Goal: Information Seeking & Learning: Compare options

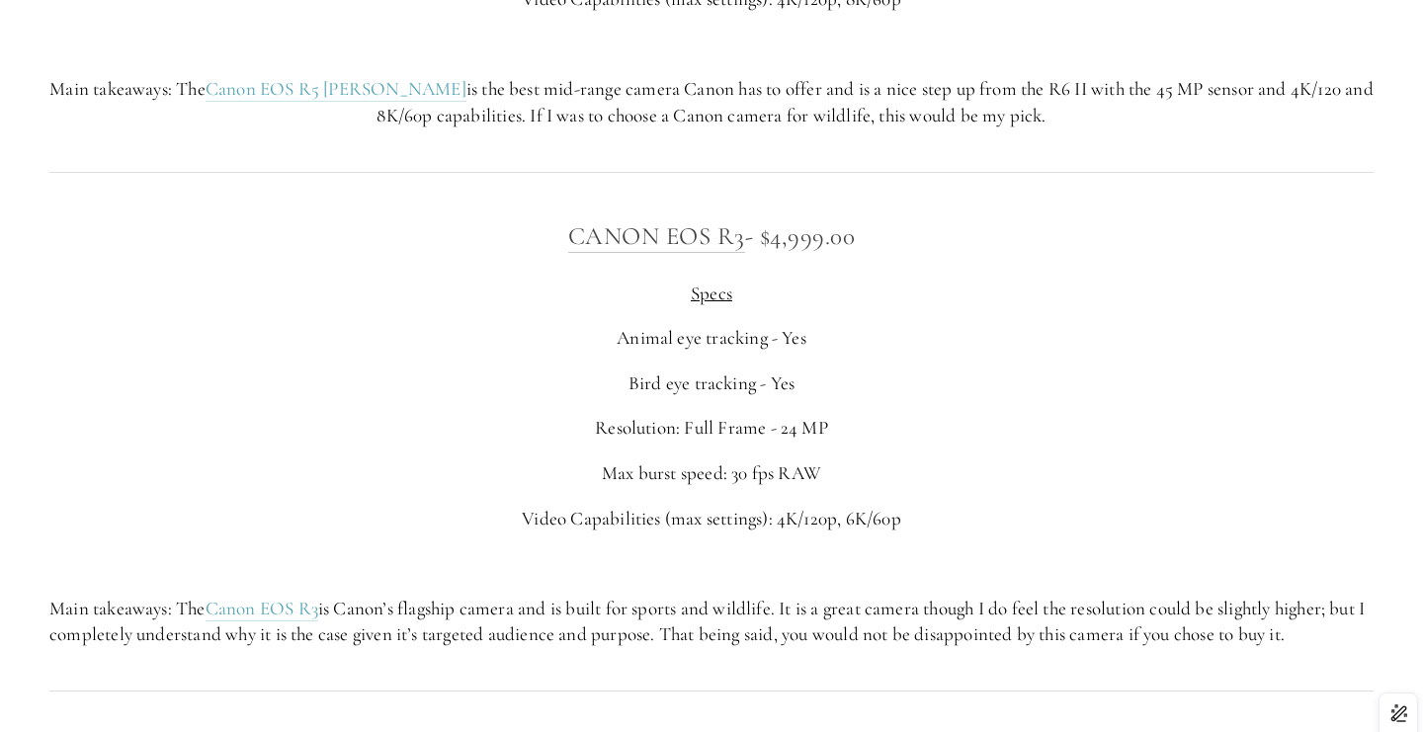
scroll to position [7512, 0]
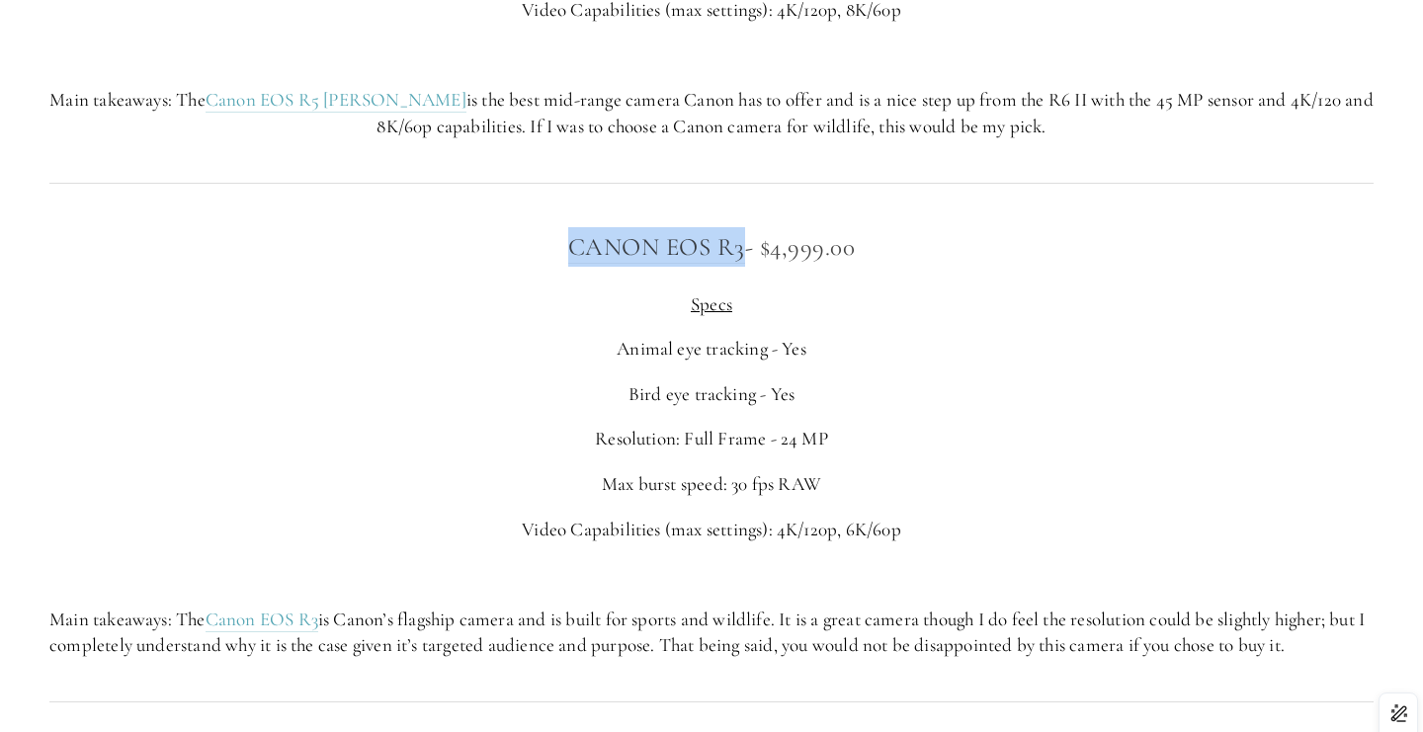
drag, startPoint x: 542, startPoint y: 247, endPoint x: 742, endPoint y: 244, distance: 199.6
click at [742, 244] on h3 "Canon EOS R3 - $4,999.00" at bounding box center [711, 247] width 1324 height 40
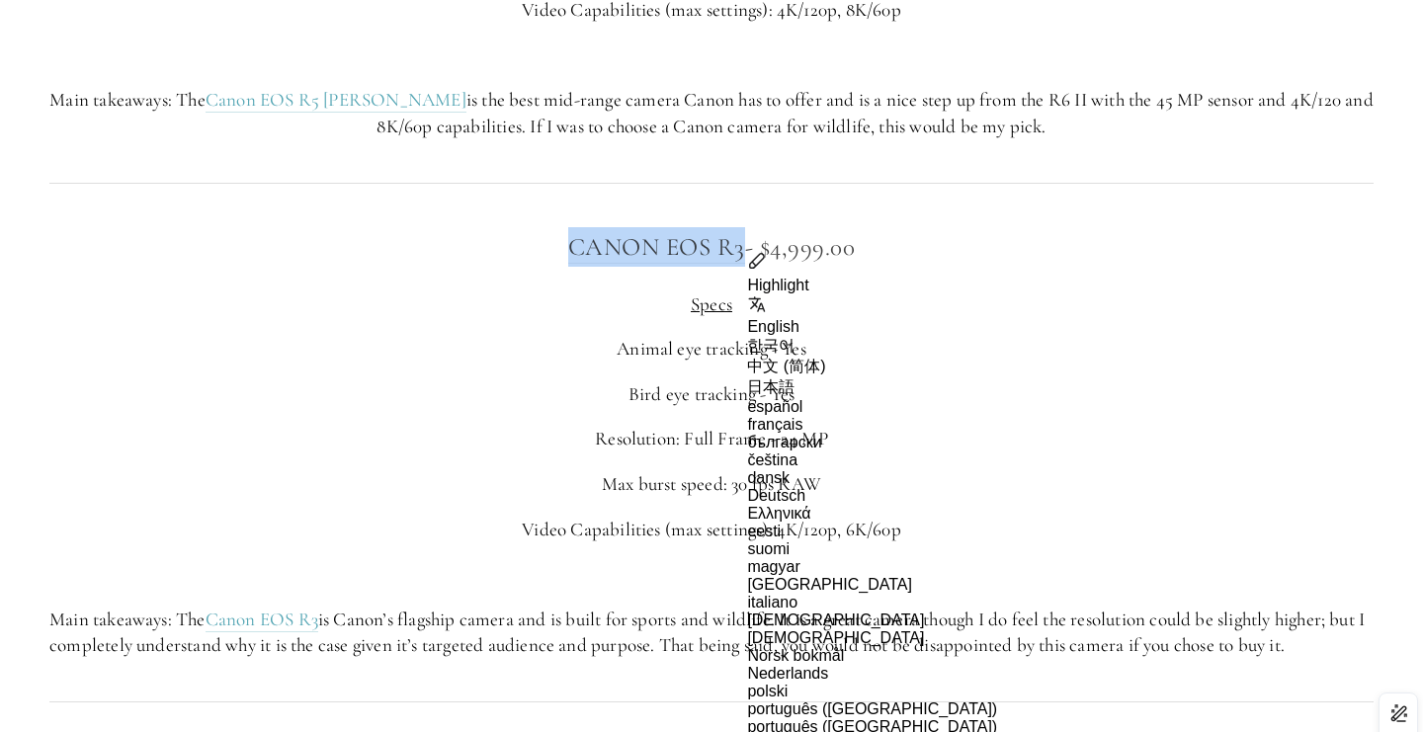
copy link "Canon EOS R3"
click at [882, 386] on p "Bird eye tracking - Yes" at bounding box center [711, 394] width 1324 height 27
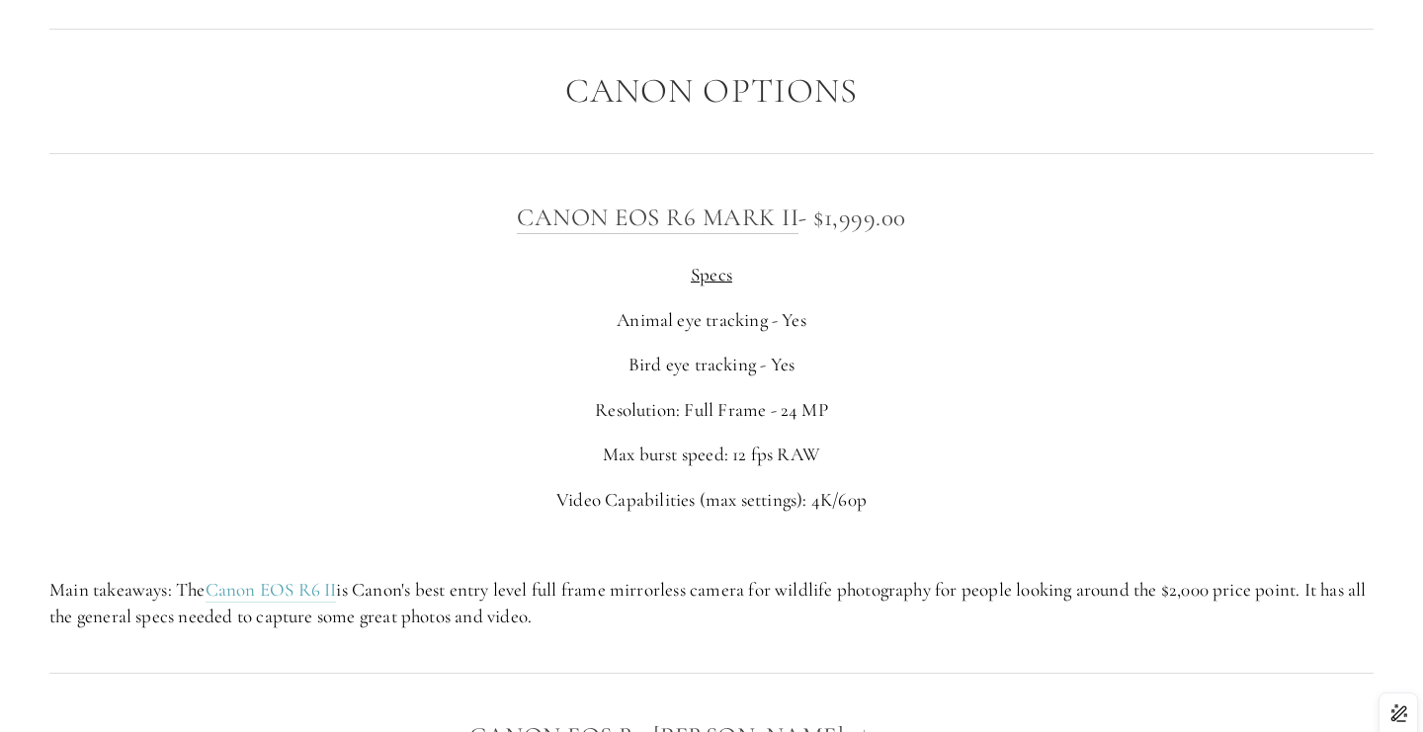
scroll to position [6480, 0]
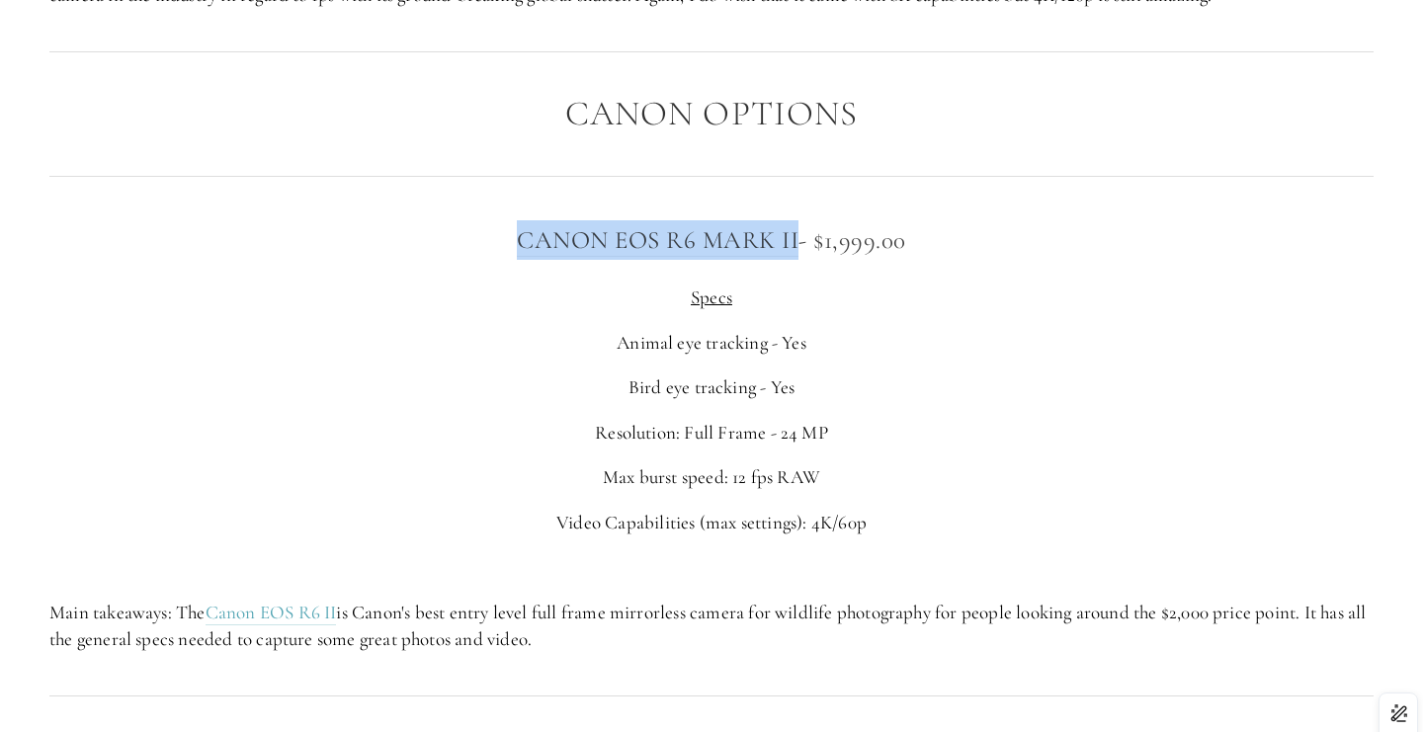
drag, startPoint x: 492, startPoint y: 236, endPoint x: 798, endPoint y: 233, distance: 306.3
click at [798, 233] on h3 "Canon EOS R6 Mark II - $1,999.00" at bounding box center [711, 240] width 1324 height 40
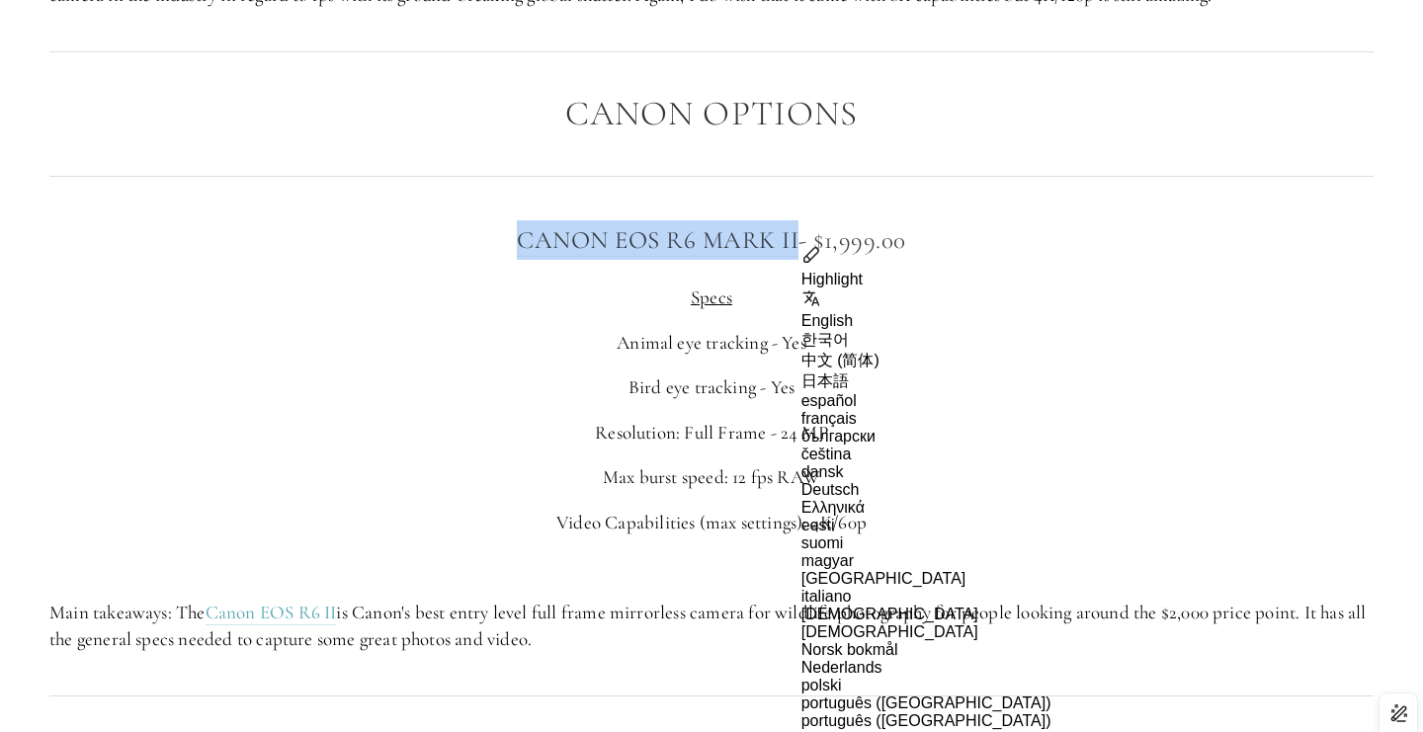
copy link "Canon EOS R6 Mark II"
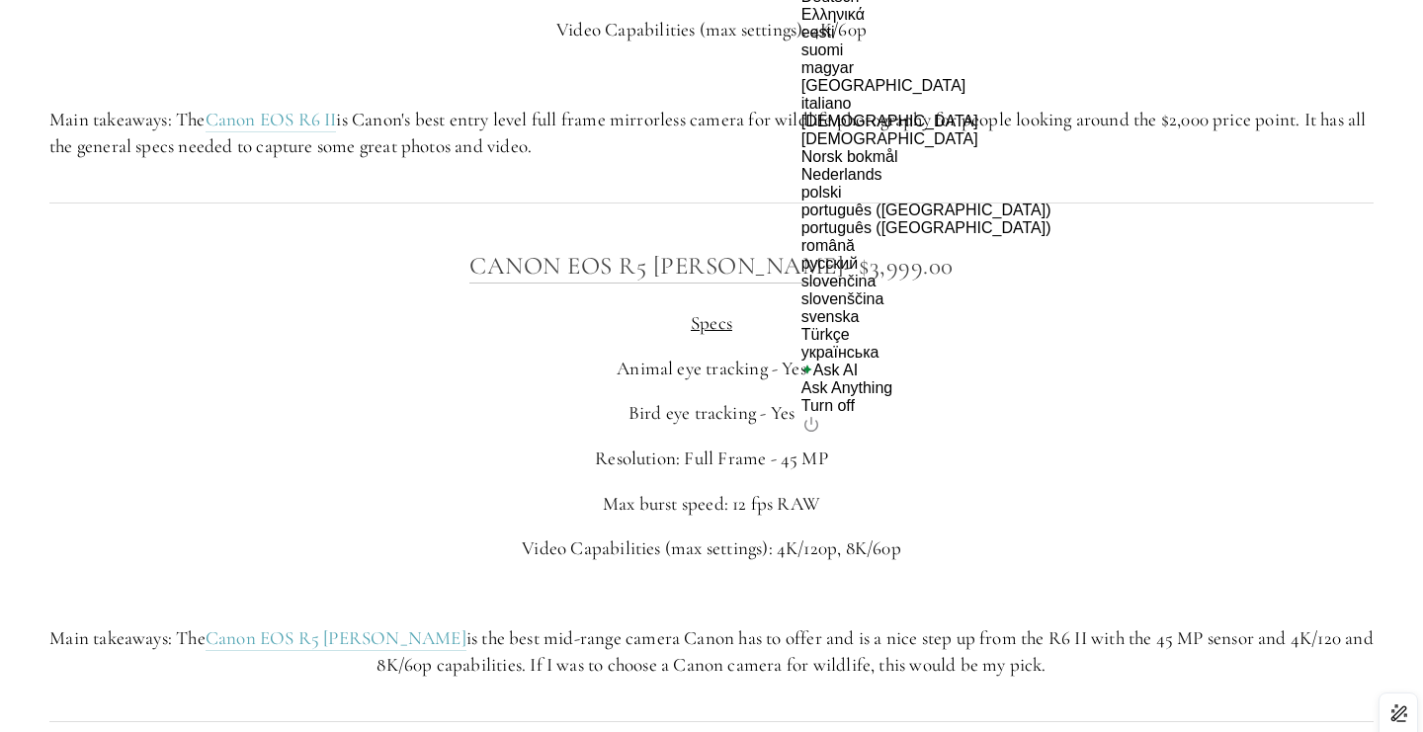
scroll to position [6979, 0]
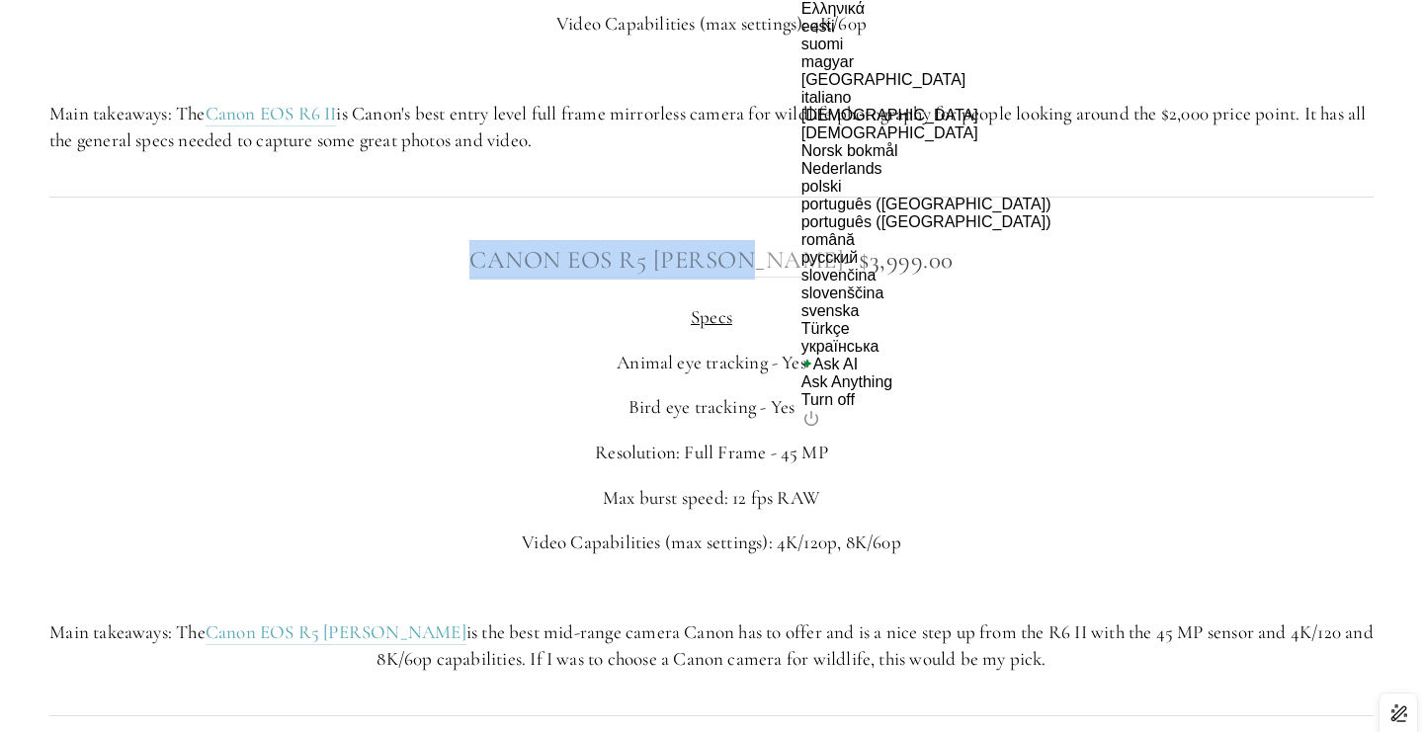
drag, startPoint x: 511, startPoint y: 259, endPoint x: 796, endPoint y: 260, distance: 285.6
click at [796, 260] on h3 "Canon EOS R5 MArk ii - $3,999.00" at bounding box center [711, 260] width 1324 height 40
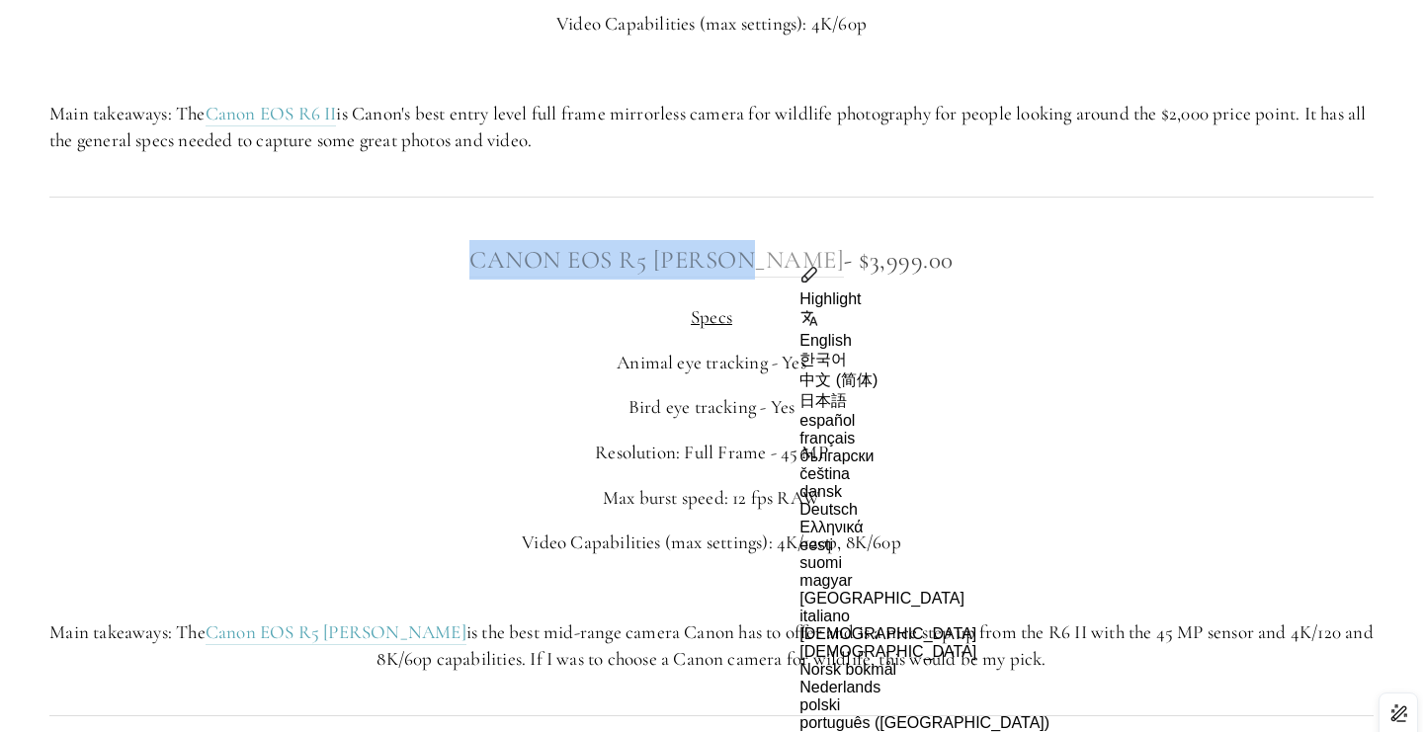
copy link "Canon EOS R5 [PERSON_NAME]"
click at [588, 280] on h3 "Canon EOS R5 MArk ii - $3,999.00" at bounding box center [711, 260] width 1324 height 40
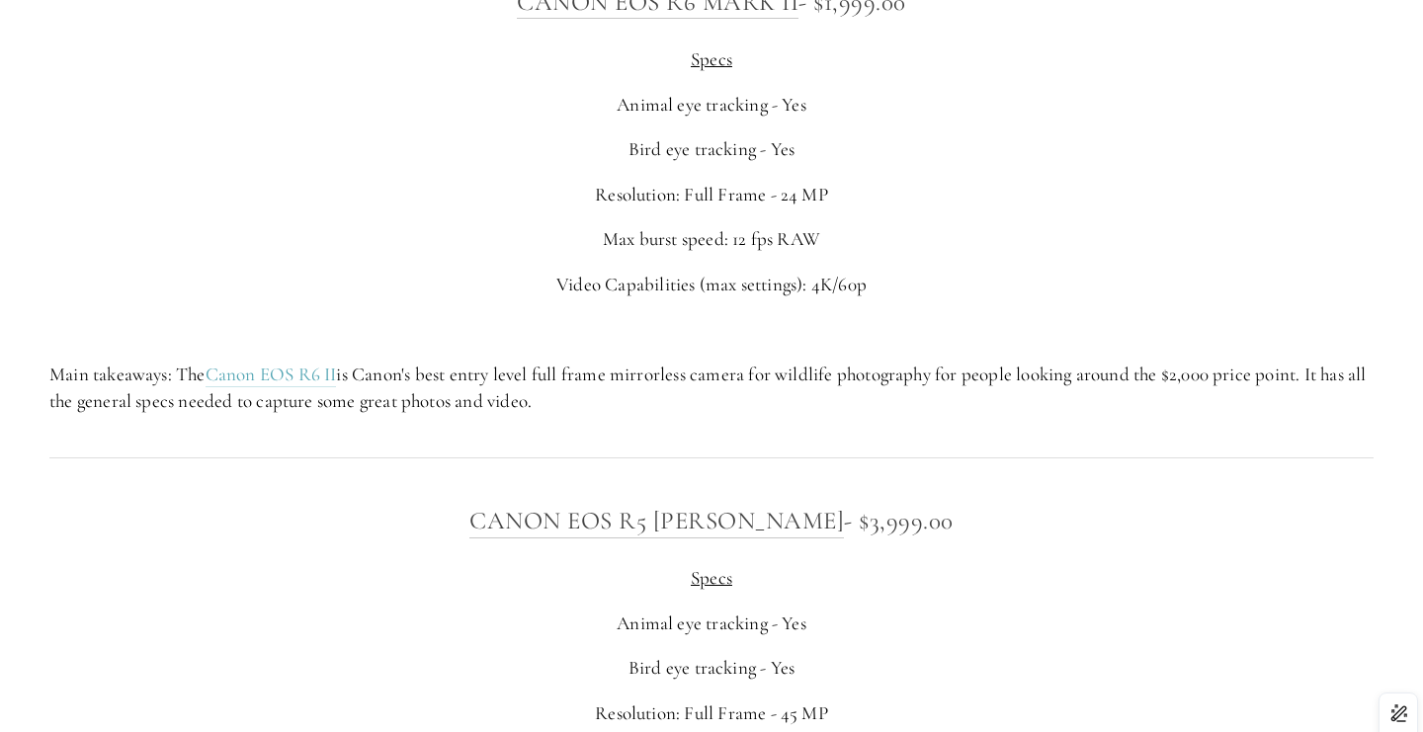
scroll to position [6720, 0]
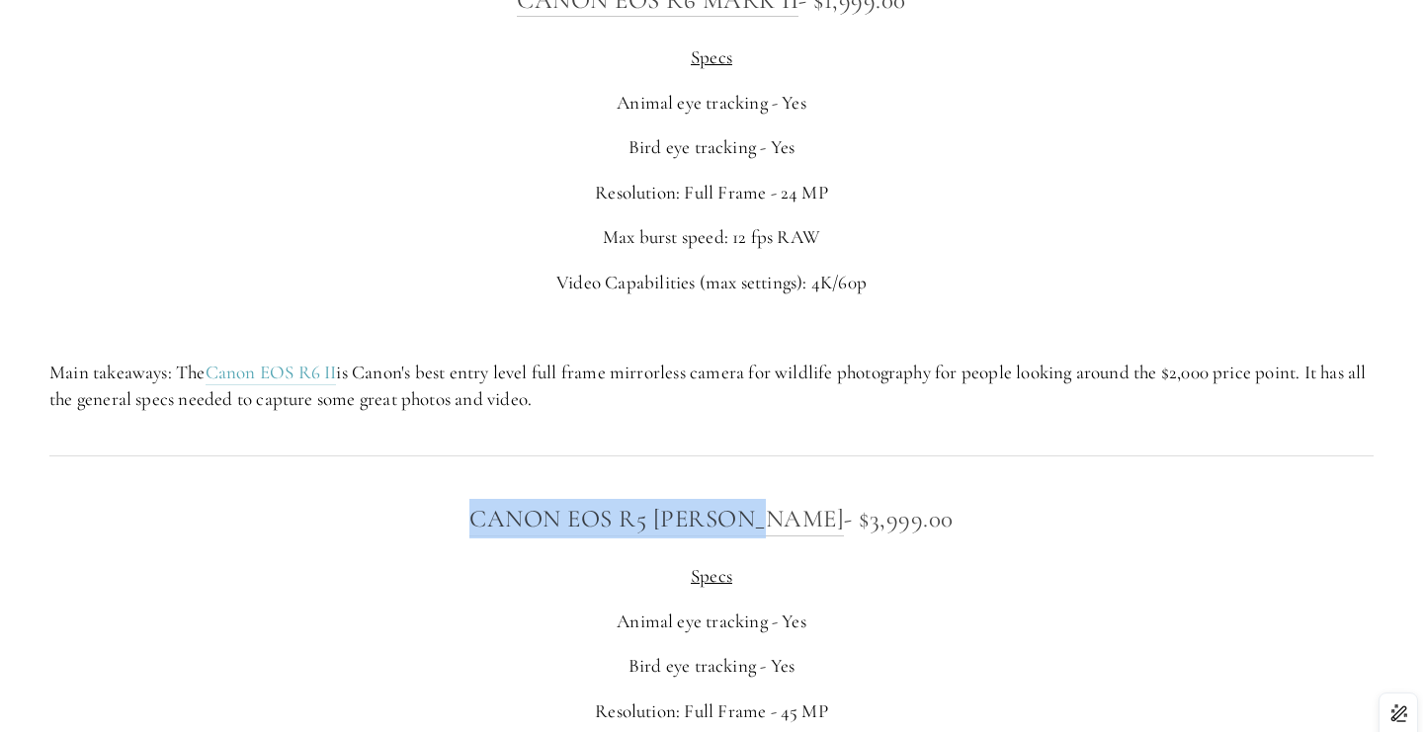
drag, startPoint x: 493, startPoint y: 514, endPoint x: 801, endPoint y: 509, distance: 308.3
click at [801, 509] on h3 "Canon EOS R5 MArk ii - $3,999.00" at bounding box center [711, 519] width 1324 height 40
copy link "Canon EOS R5 [PERSON_NAME]"
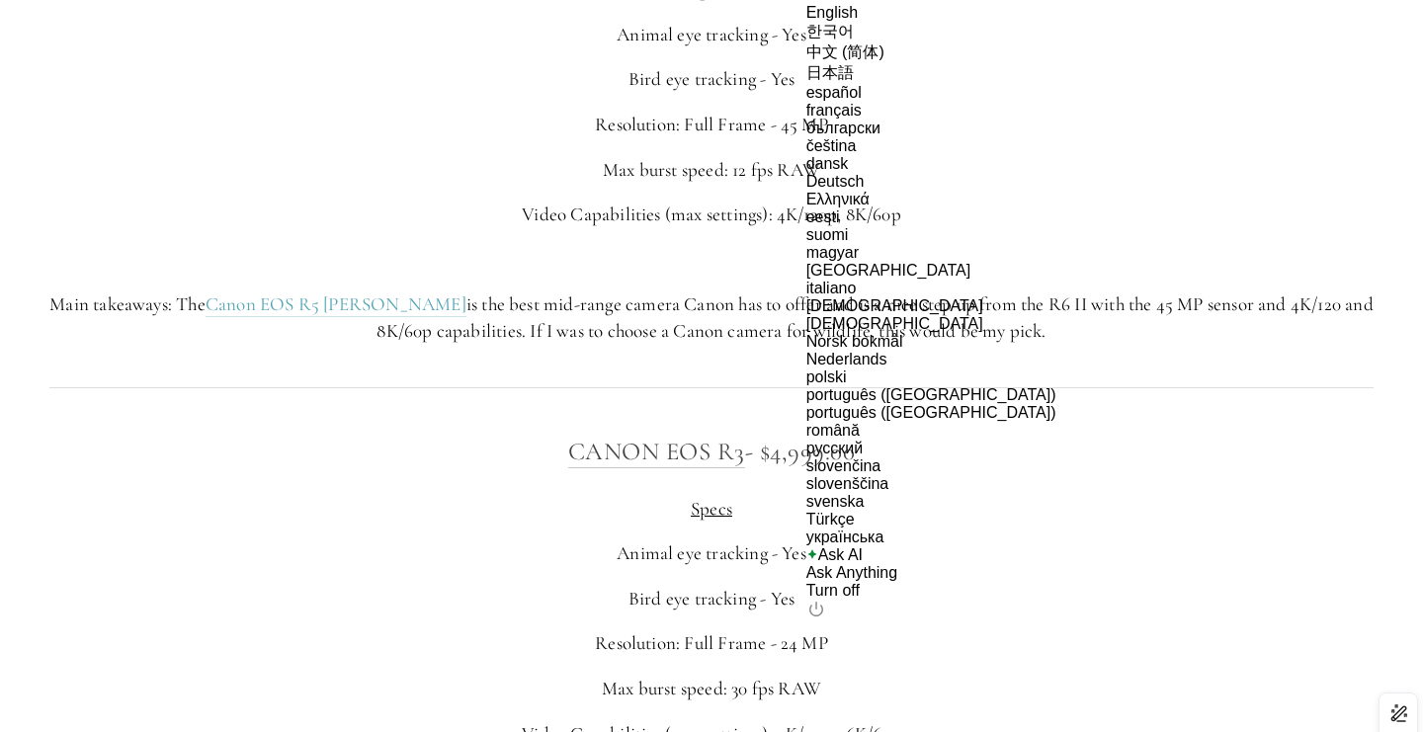
scroll to position [7326, 0]
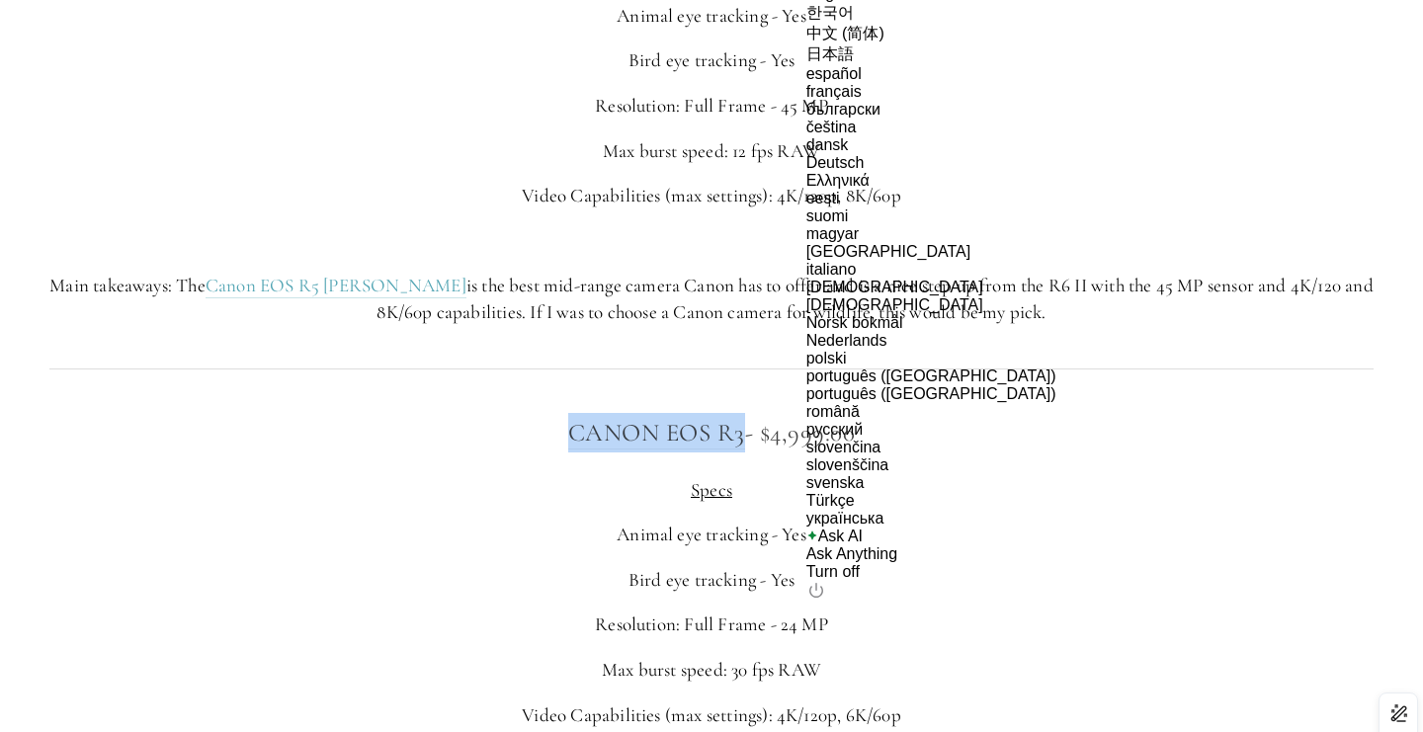
drag, startPoint x: 526, startPoint y: 430, endPoint x: 742, endPoint y: 426, distance: 216.4
click at [743, 427] on h3 "Canon EOS R3 - $4,999.00" at bounding box center [711, 433] width 1324 height 40
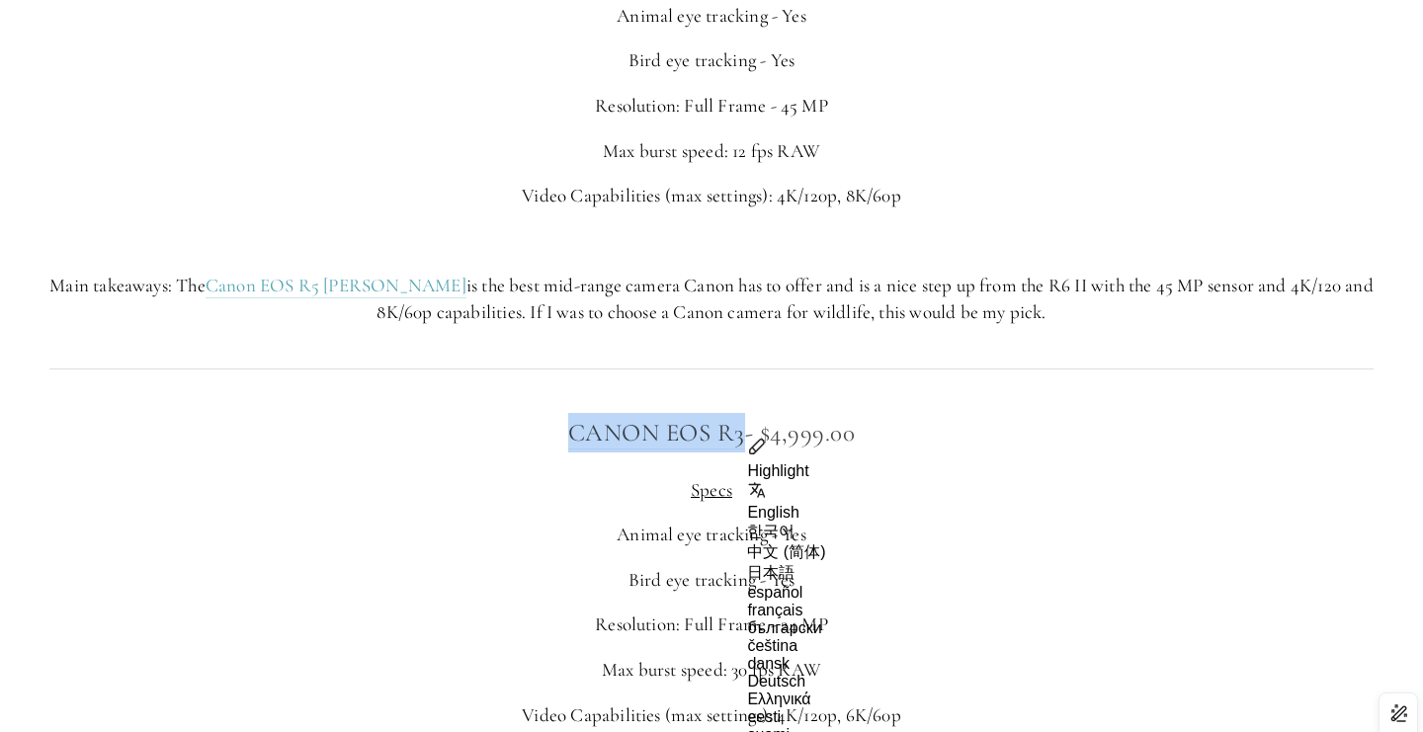
copy link "Canon EOS R3"
click at [767, 344] on div at bounding box center [712, 369] width 1358 height 53
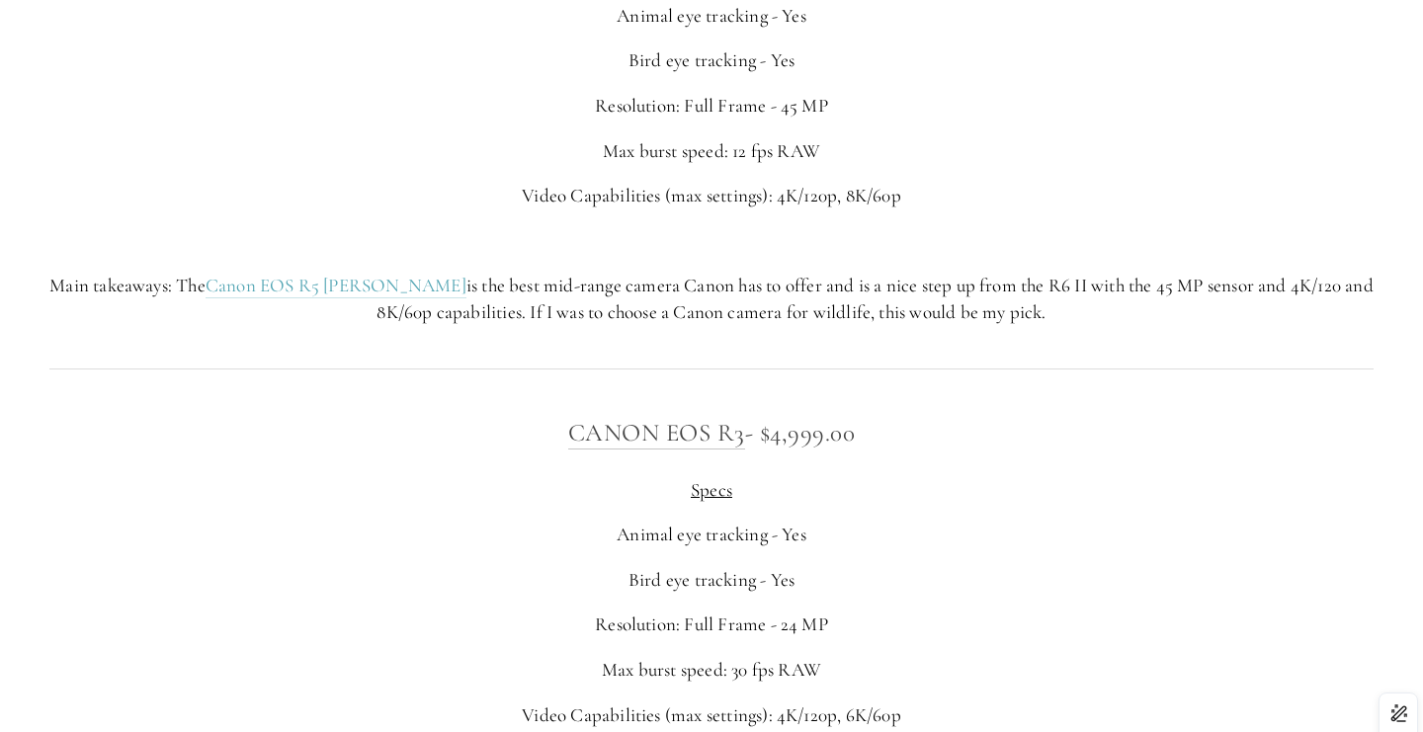
click at [706, 299] on p "Main takeaways: The Canon EOS R5 Mark II is the best mid-range camera Canon has…" at bounding box center [711, 299] width 1324 height 52
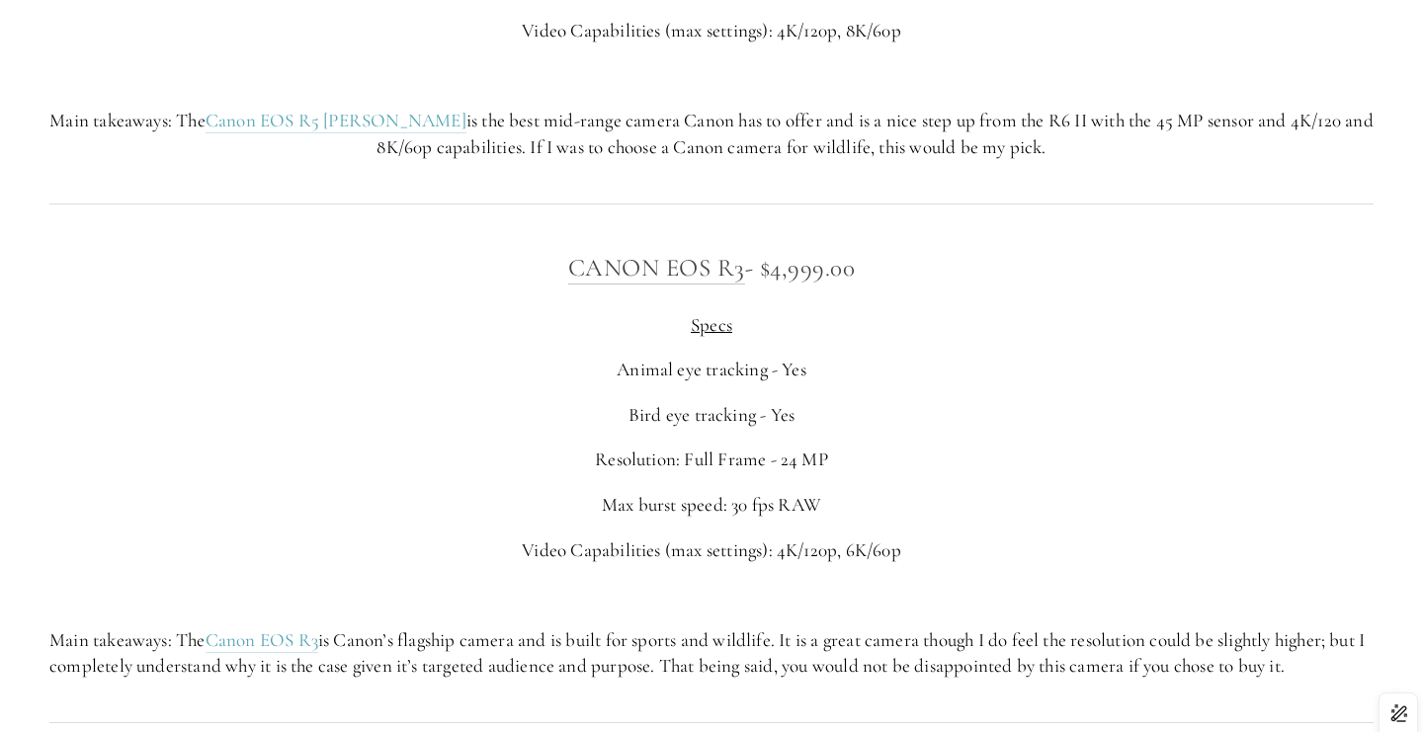
scroll to position [7489, 0]
drag, startPoint x: 545, startPoint y: 251, endPoint x: 746, endPoint y: 255, distance: 200.6
click at [746, 255] on h3 "Canon EOS R3 - $4,999.00" at bounding box center [711, 270] width 1324 height 40
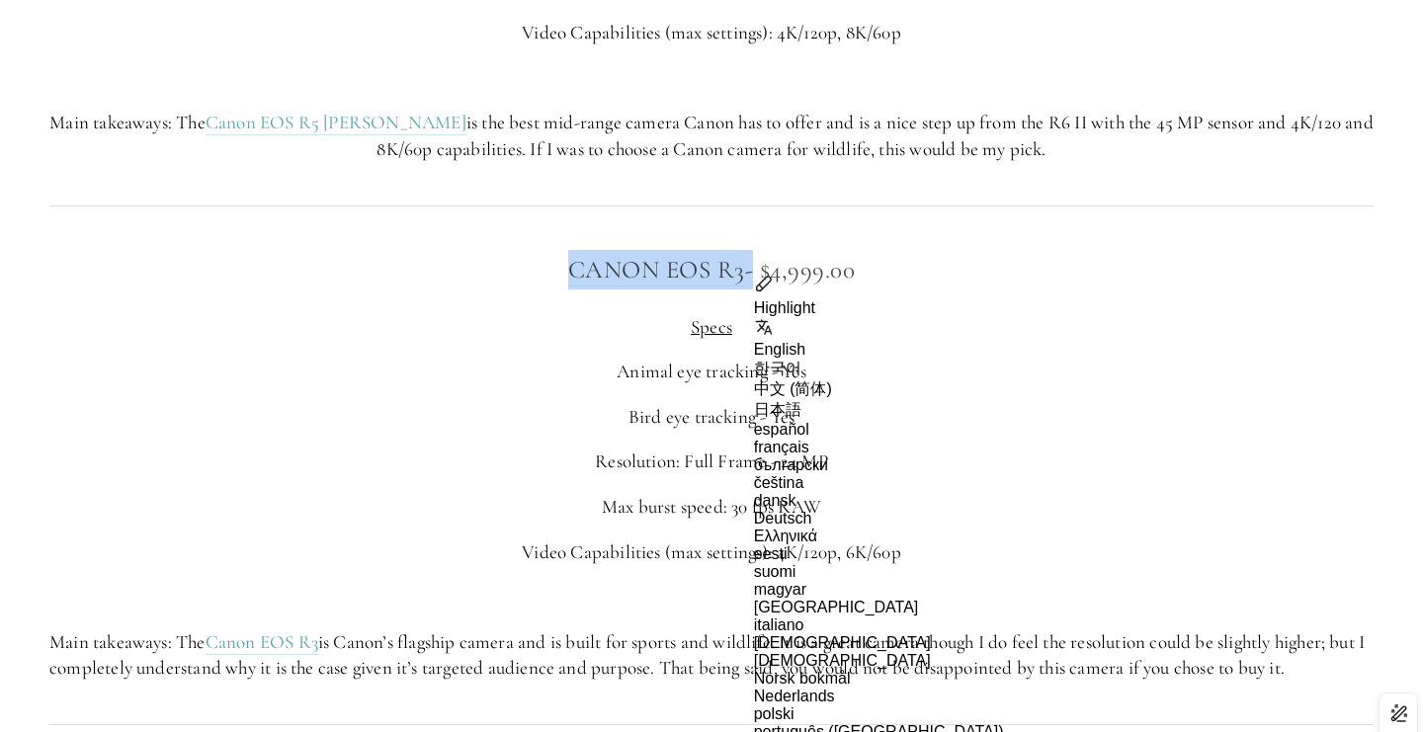
copy h3 "Canon EOS R3"
click at [882, 370] on p "Animal eye tracking - Yes" at bounding box center [711, 372] width 1324 height 27
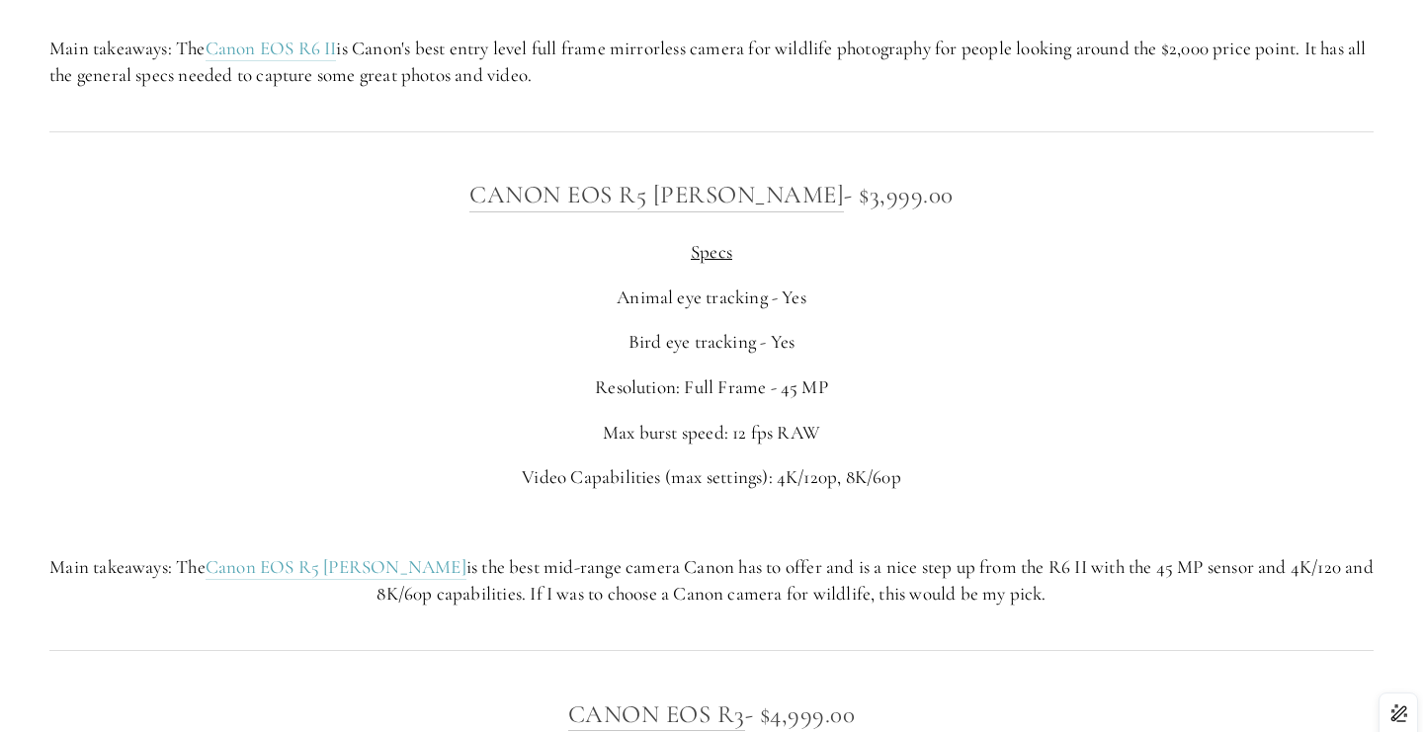
scroll to position [7040, 0]
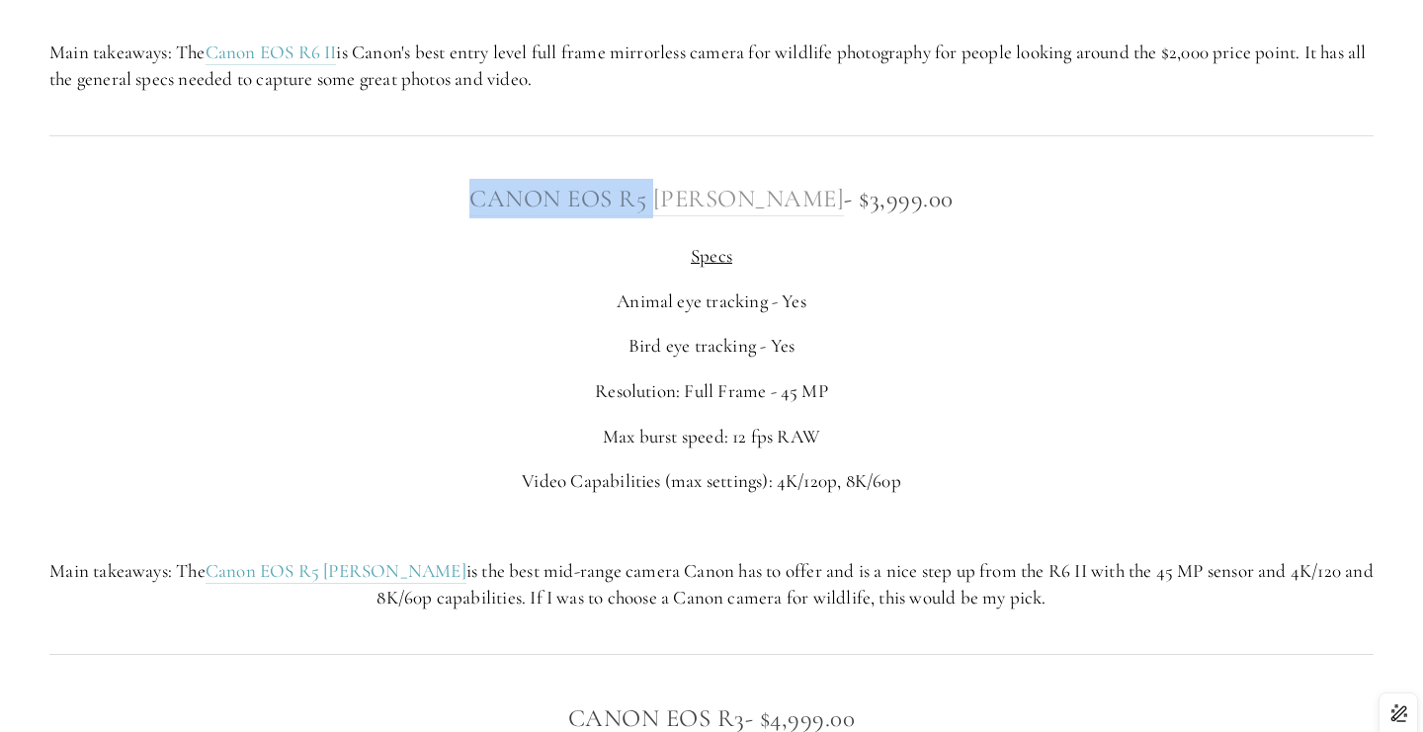
drag, startPoint x: 487, startPoint y: 209, endPoint x: 696, endPoint y: 204, distance: 208.6
click at [696, 205] on h3 "Canon EOS R5 MArk ii - $3,999.00" at bounding box center [711, 199] width 1324 height 40
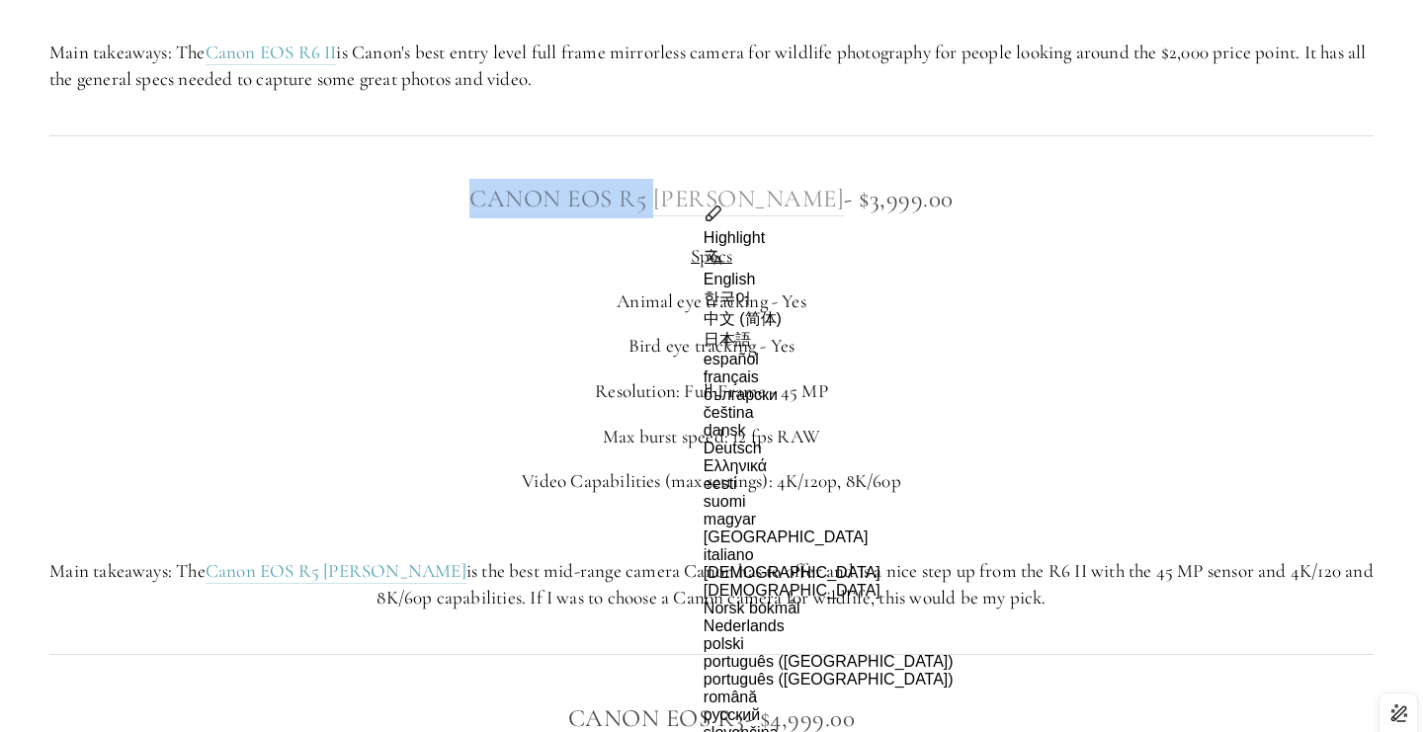
copy link "Canon EOS R5"
click at [826, 442] on p "Max burst speed: 12 fps RAW" at bounding box center [711, 437] width 1324 height 27
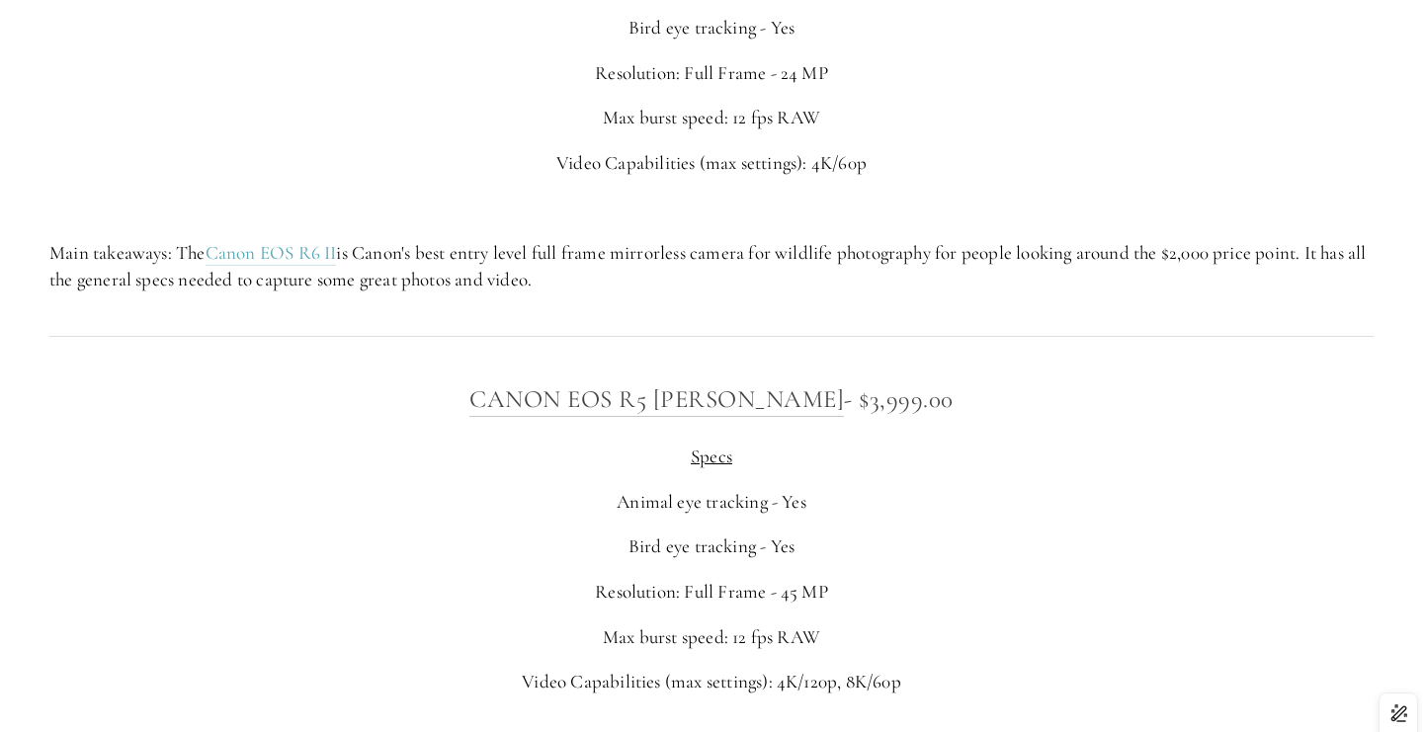
scroll to position [6843, 0]
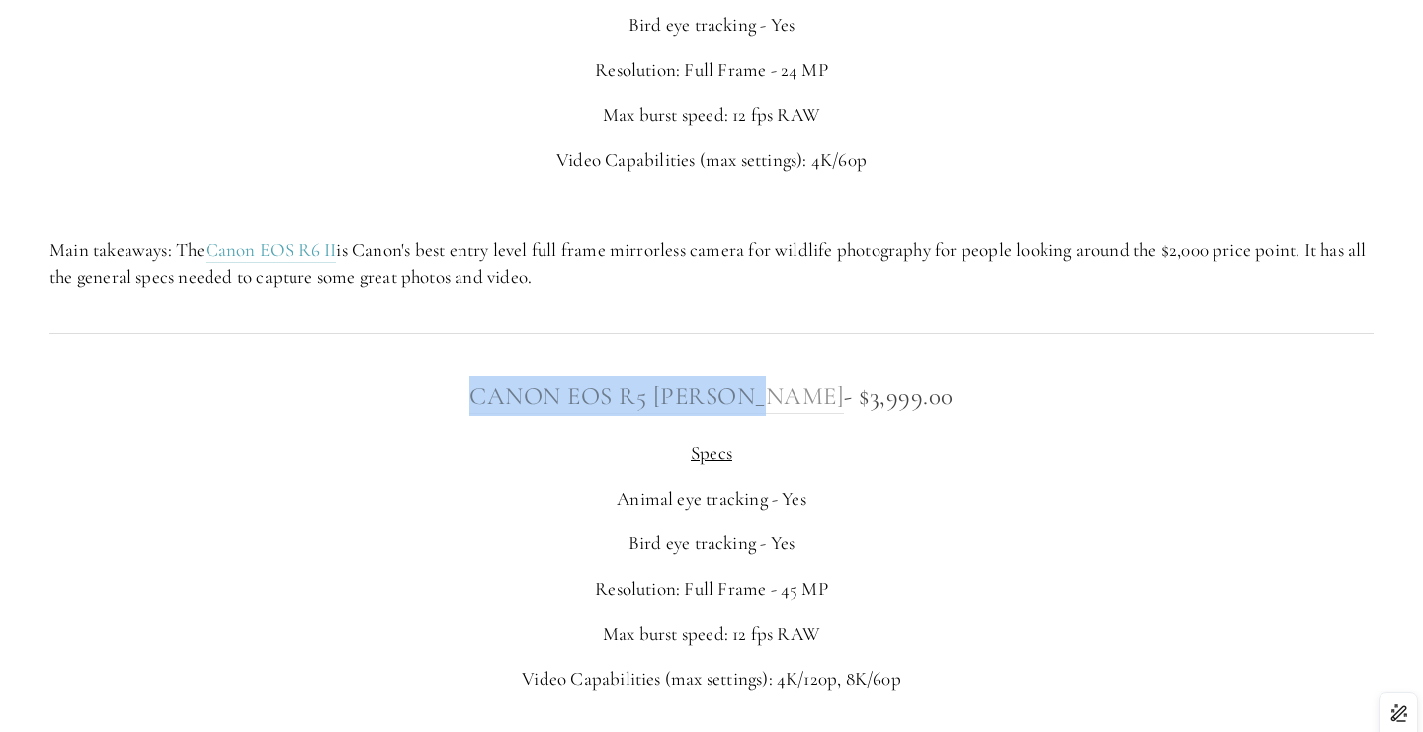
drag, startPoint x: 512, startPoint y: 407, endPoint x: 798, endPoint y: 408, distance: 286.6
click at [798, 408] on h3 "Canon EOS R5 MArk ii - $3,999.00" at bounding box center [711, 396] width 1324 height 40
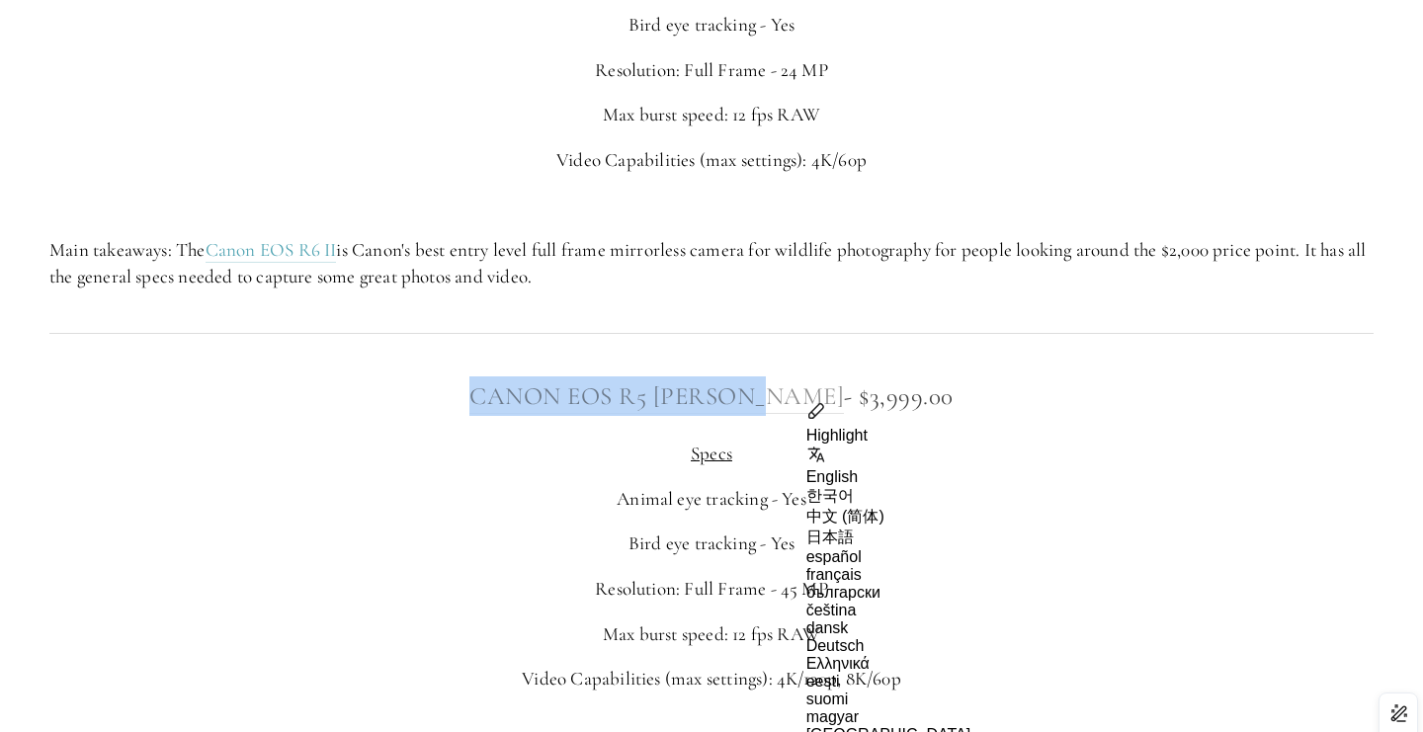
copy link "Canon EOS R5 [PERSON_NAME]"
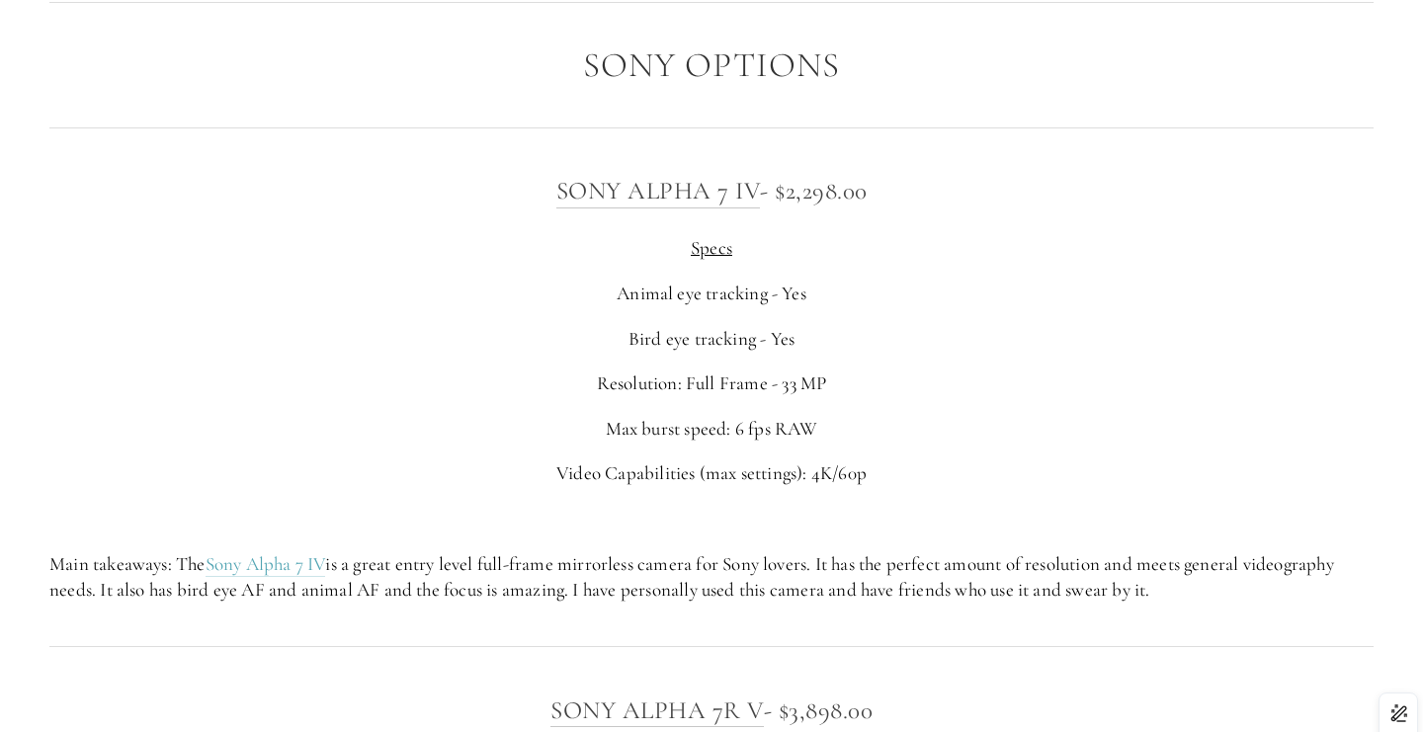
scroll to position [4844, 0]
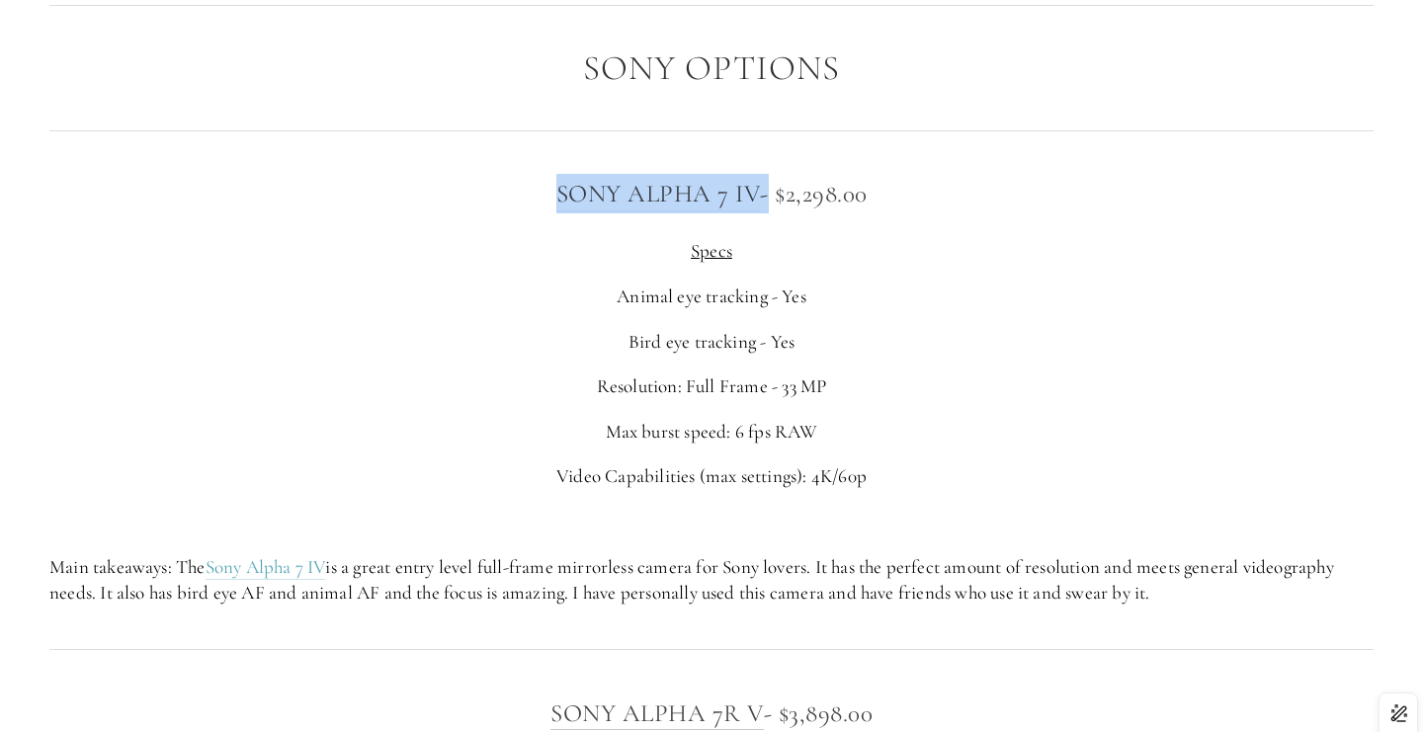
drag, startPoint x: 541, startPoint y: 194, endPoint x: 762, endPoint y: 193, distance: 220.4
click at [762, 193] on h3 "Sony Alpha 7 IV - $2,298.00" at bounding box center [711, 194] width 1324 height 40
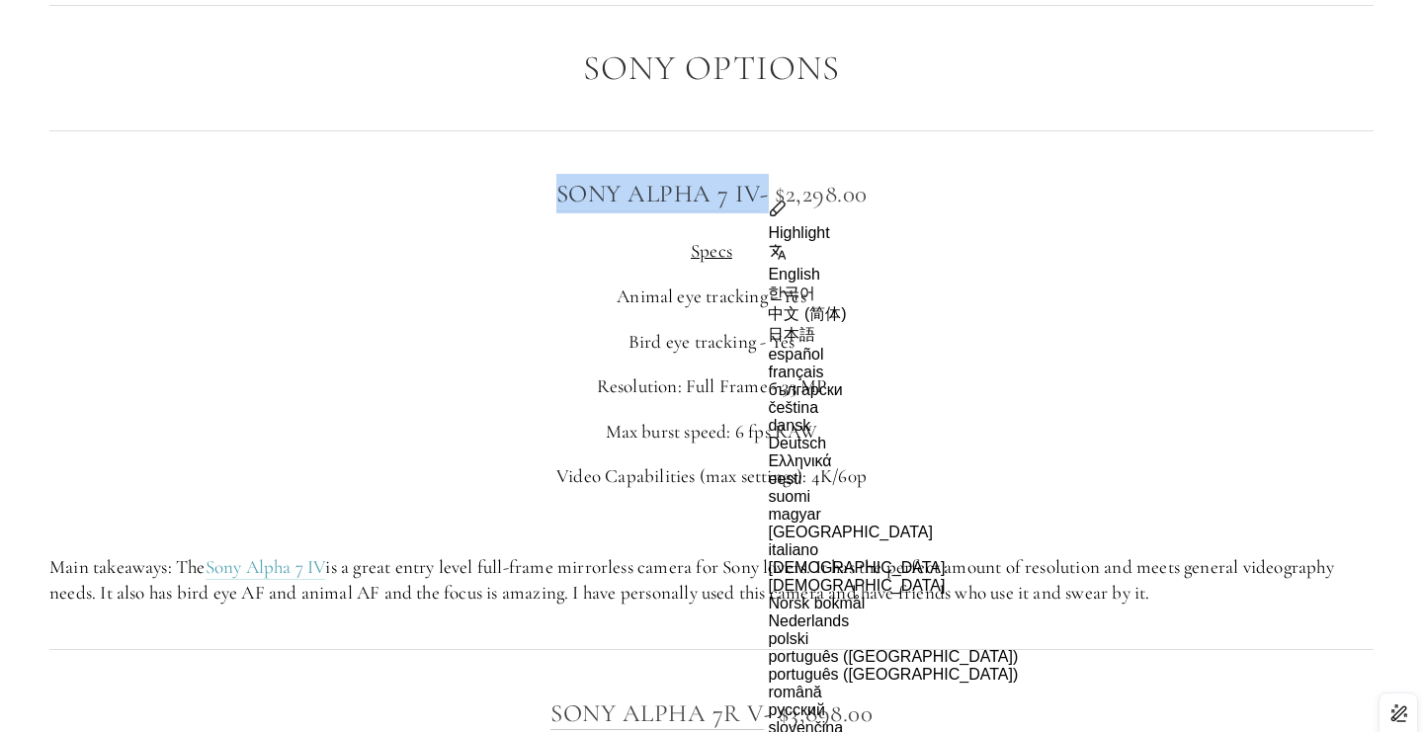
copy h3 "Sony Alpha 7 IV"
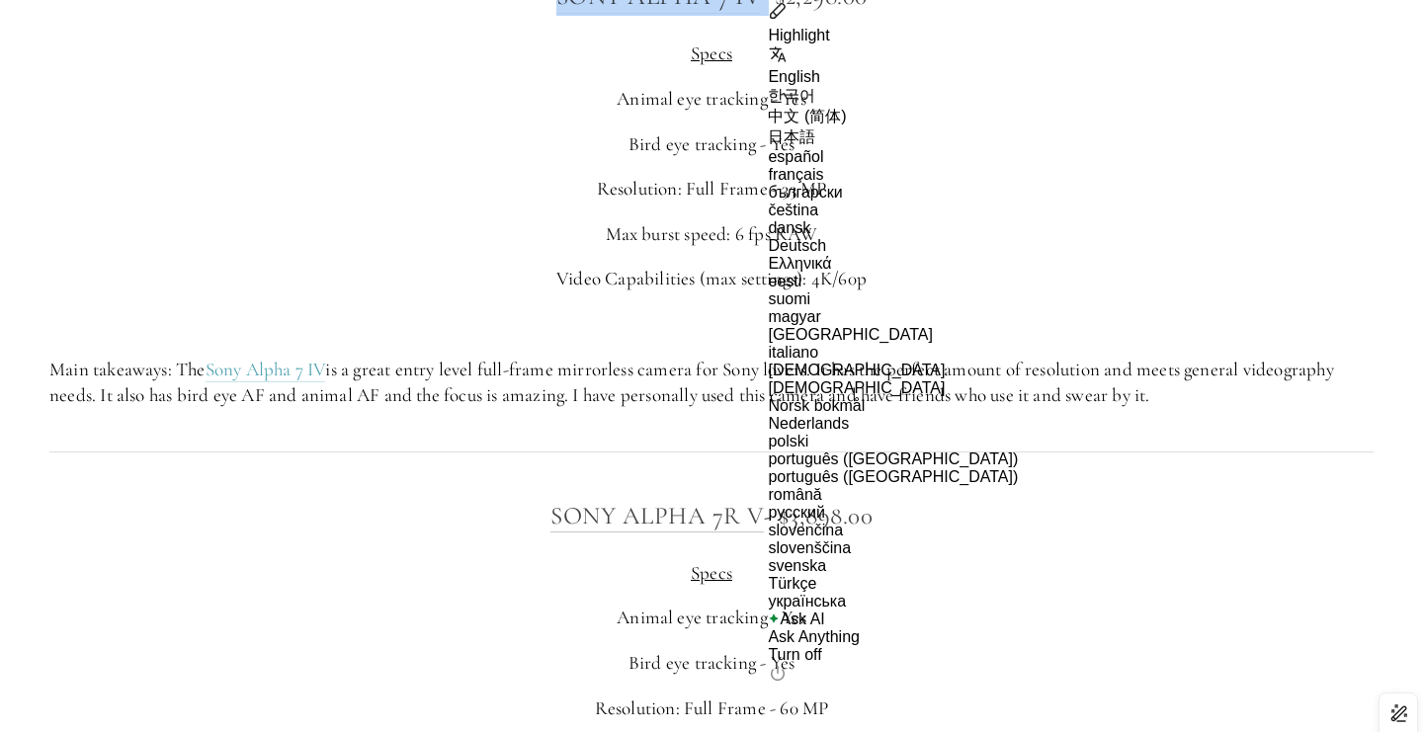
scroll to position [5066, 0]
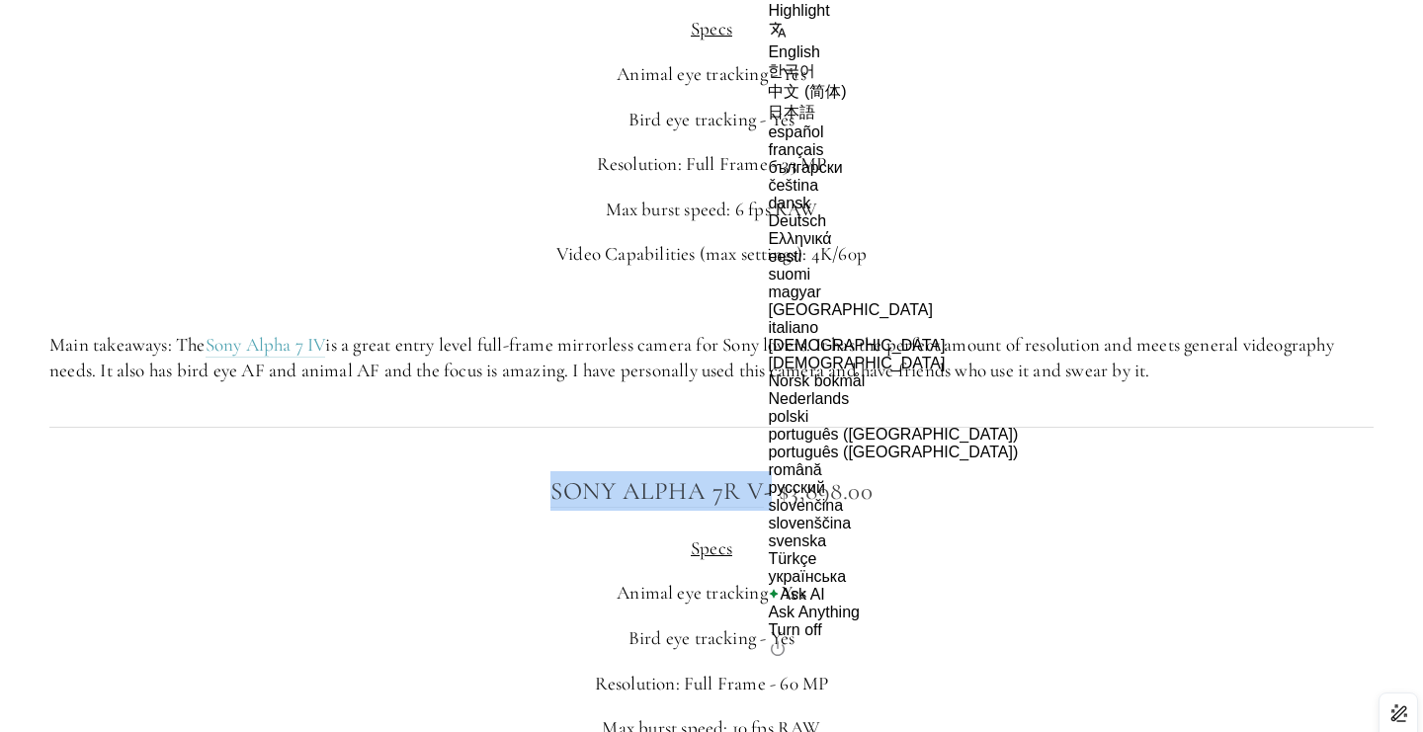
drag, startPoint x: 538, startPoint y: 481, endPoint x: 764, endPoint y: 481, distance: 226.3
click at [764, 481] on h3 "Sony Alpha 7R V - $3,898.00" at bounding box center [711, 491] width 1324 height 40
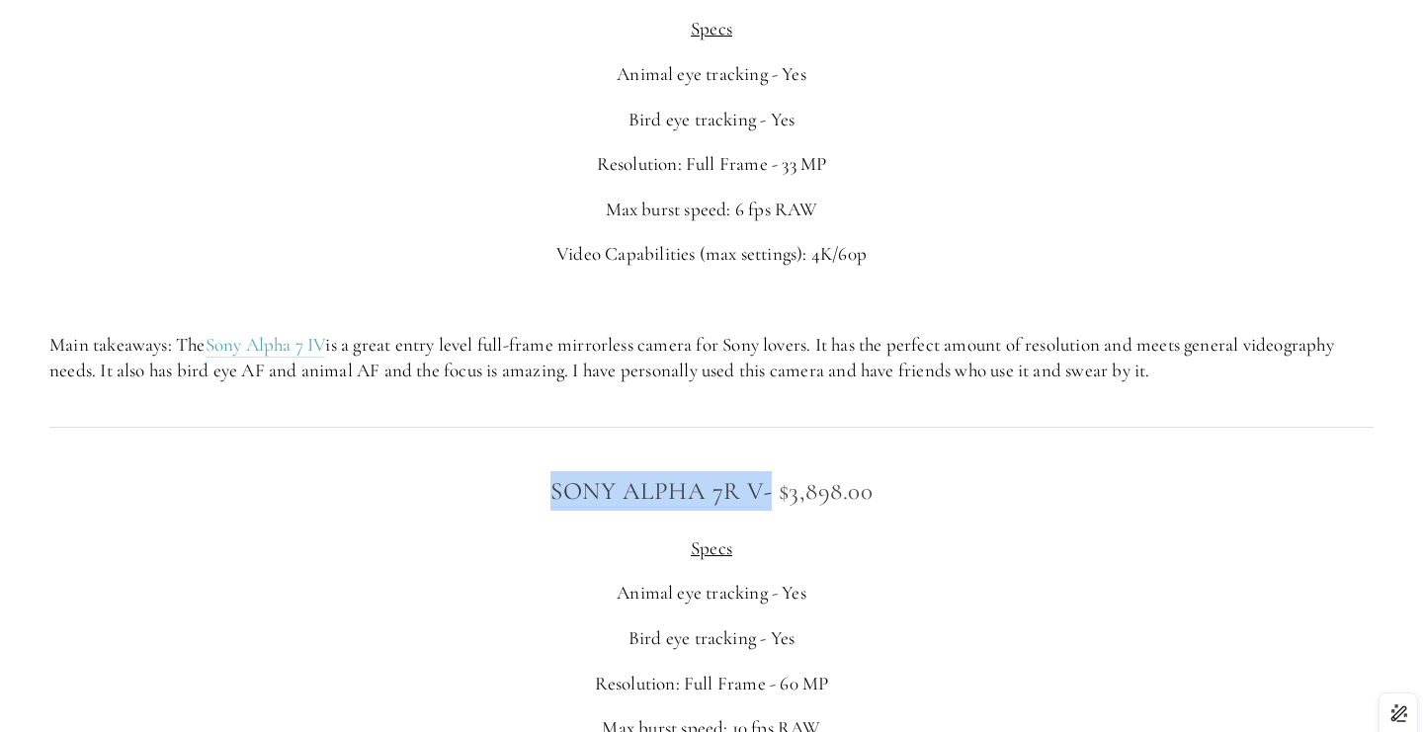
copy h3 "Sony Alpha 7R V"
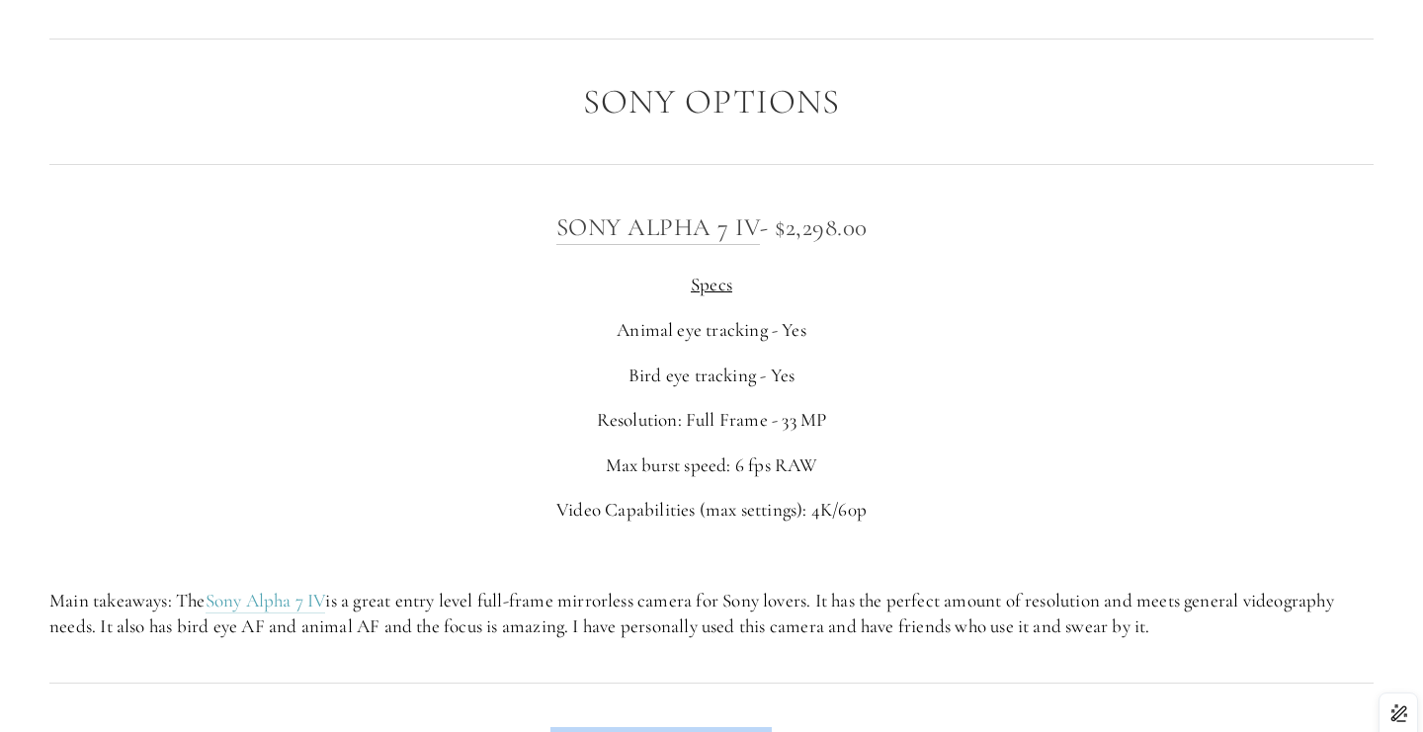
scroll to position [4755, 0]
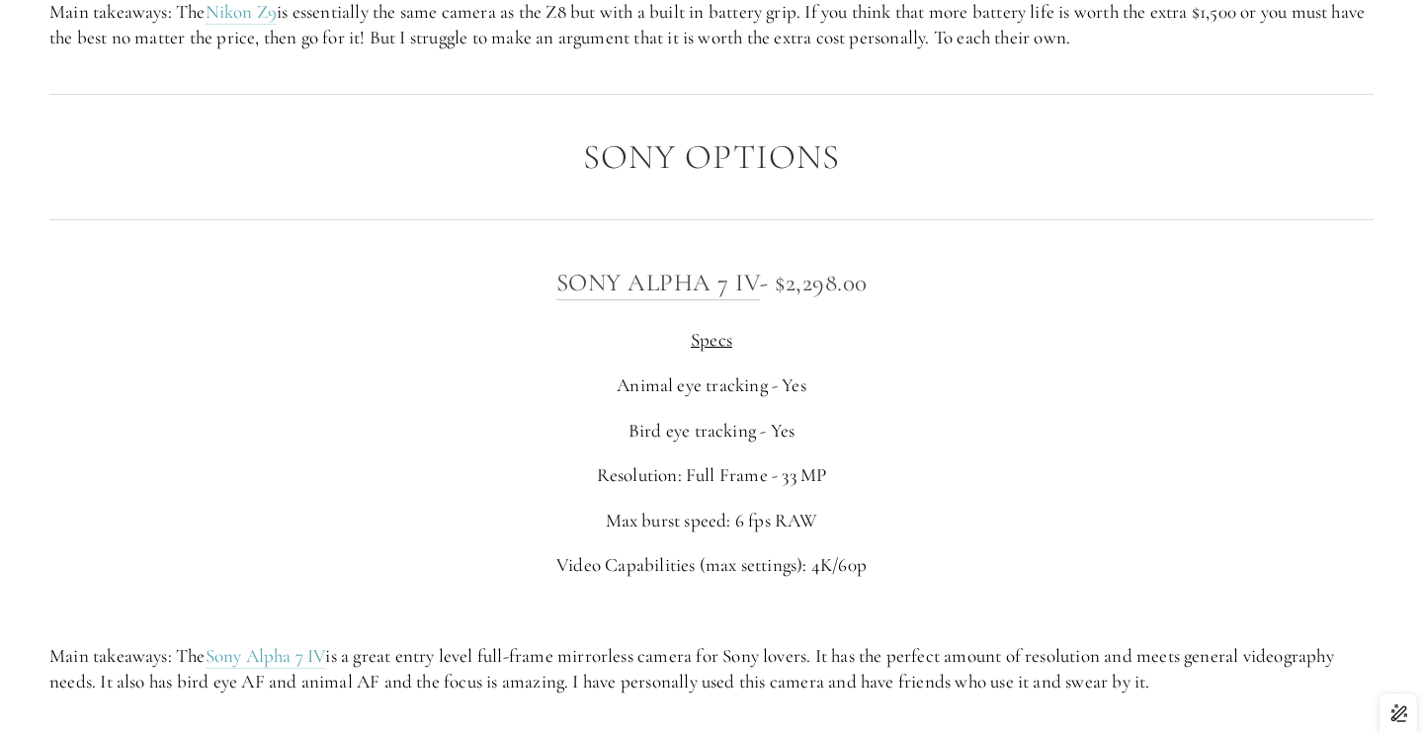
click at [894, 443] on p "Bird eye tracking - Yes" at bounding box center [711, 431] width 1324 height 27
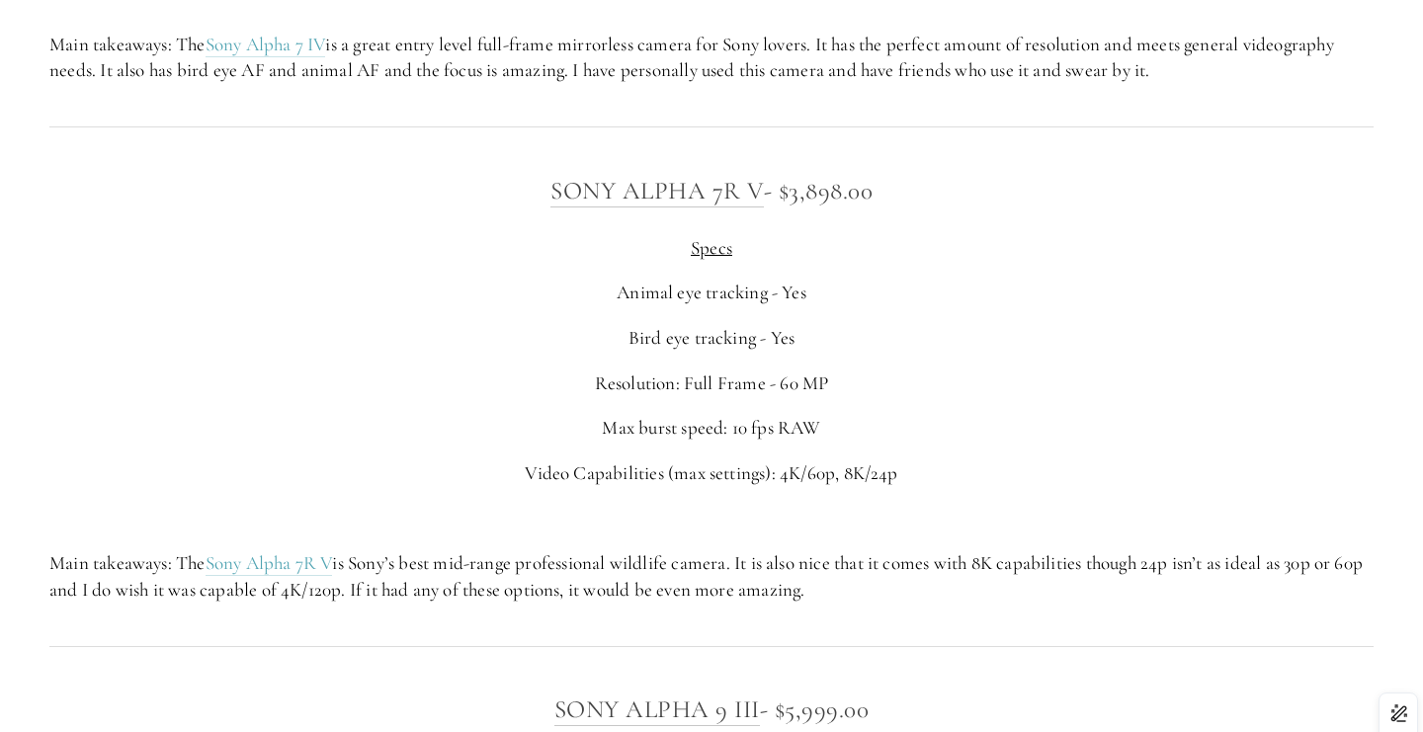
scroll to position [5361, 0]
